Goal: Information Seeking & Learning: Learn about a topic

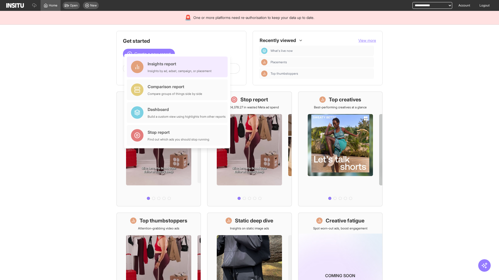
click at [178, 67] on div "Insights report Insights by ad, adset, campaign, or placement" at bounding box center [179, 67] width 64 height 12
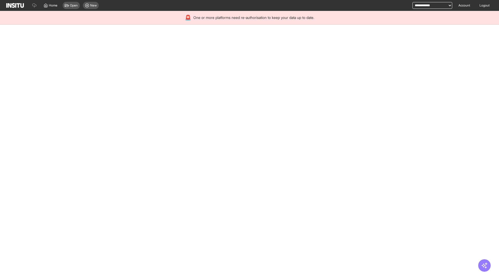
select select "**"
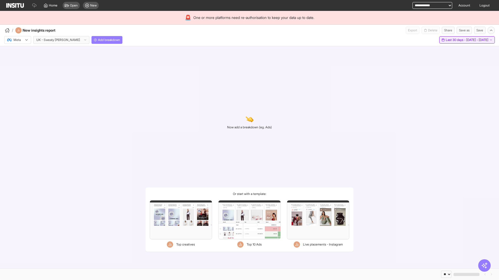
click at [455, 40] on span "Last 30 days - [DATE] - [DATE]" at bounding box center [466, 40] width 43 height 4
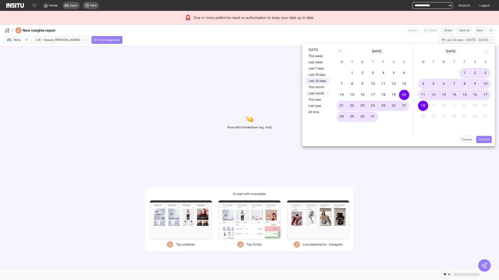
click at [317, 93] on button "Last month" at bounding box center [317, 93] width 24 height 6
